Goal: Task Accomplishment & Management: Manage account settings

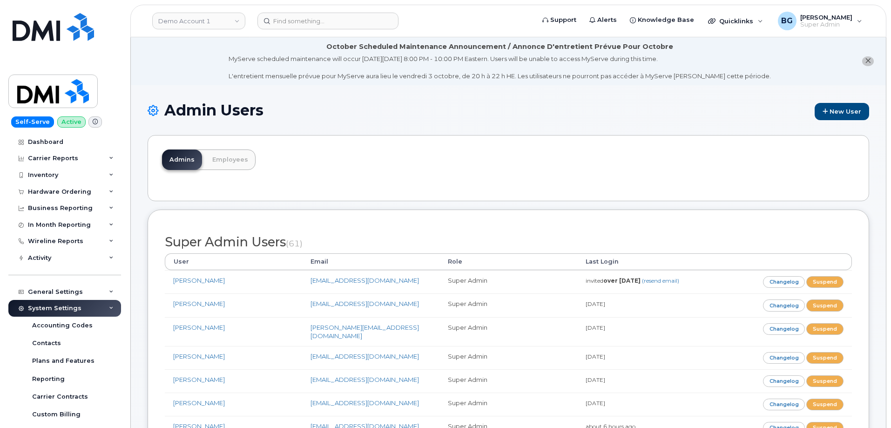
scroll to position [230, 0]
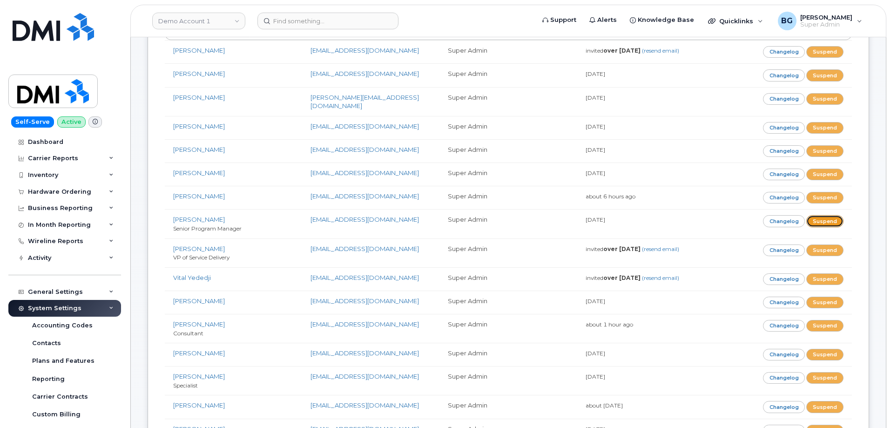
drag, startPoint x: 826, startPoint y: 213, endPoint x: 491, endPoint y: 35, distance: 379.0
click at [826, 215] on link "Suspend" at bounding box center [824, 221] width 37 height 12
